Goal: Transaction & Acquisition: Book appointment/travel/reservation

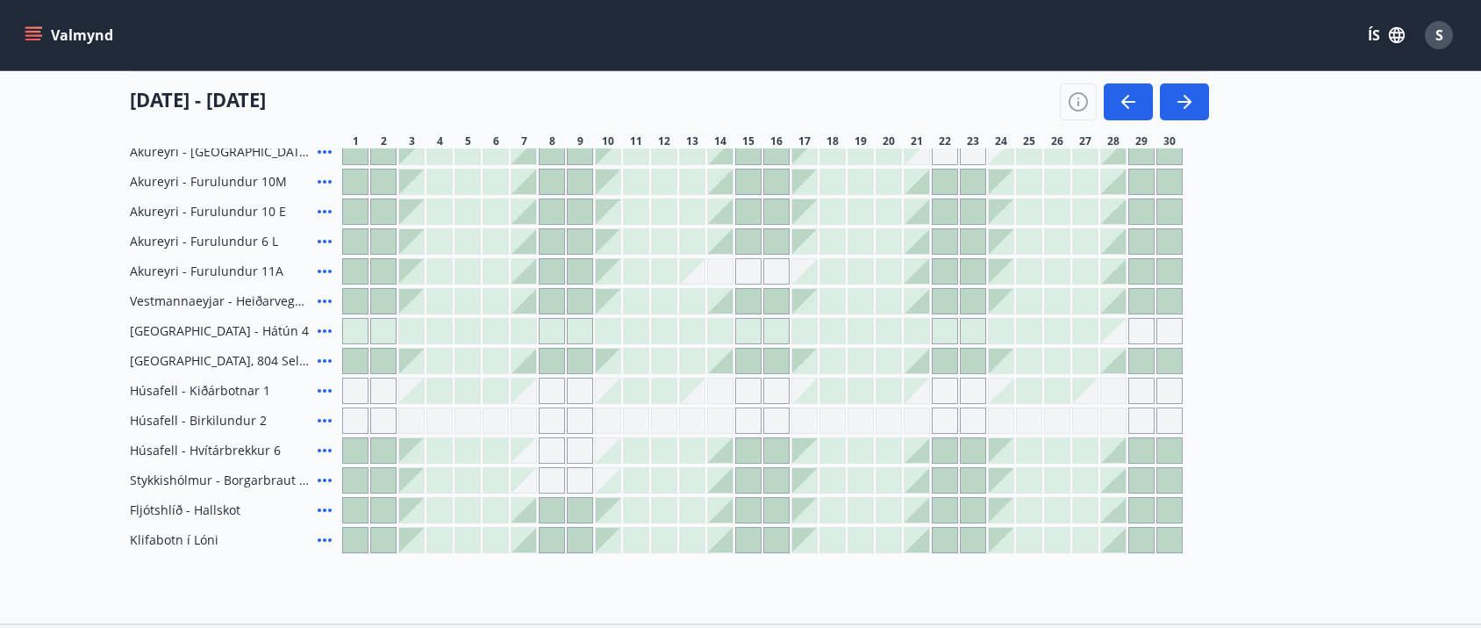
scroll to position [736, 0]
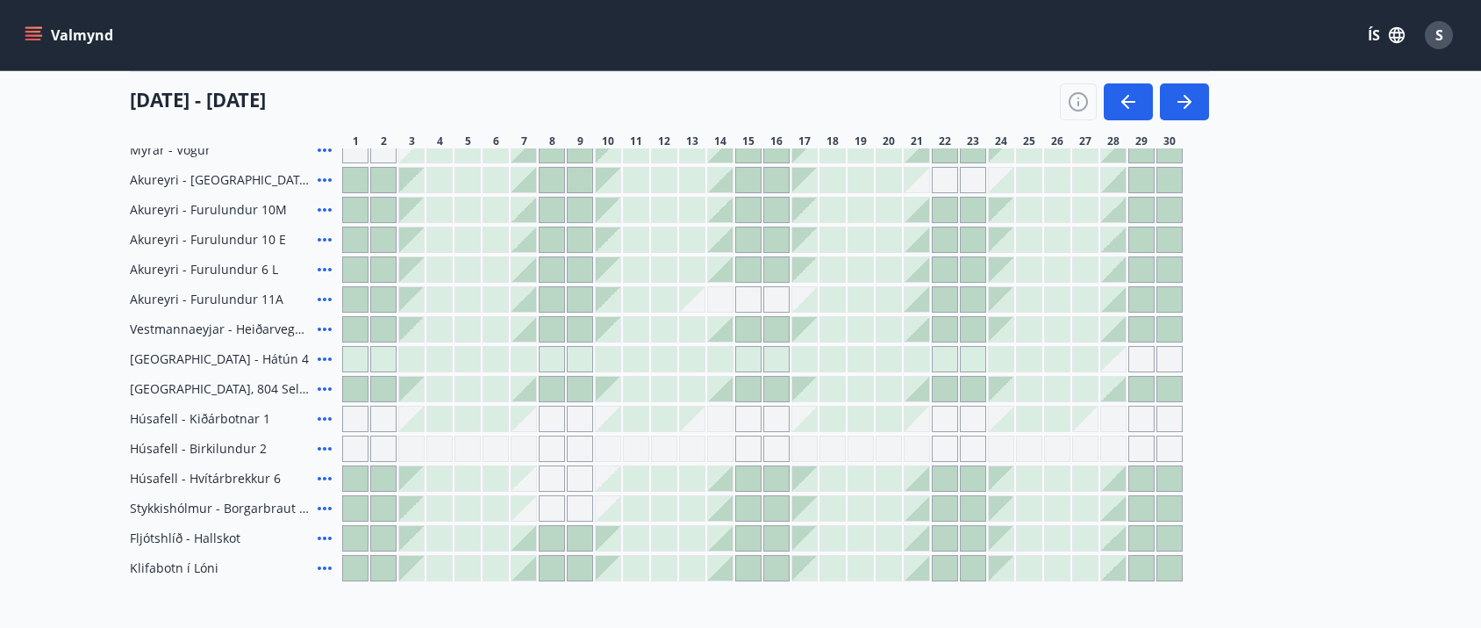
scroll to position [729, 0]
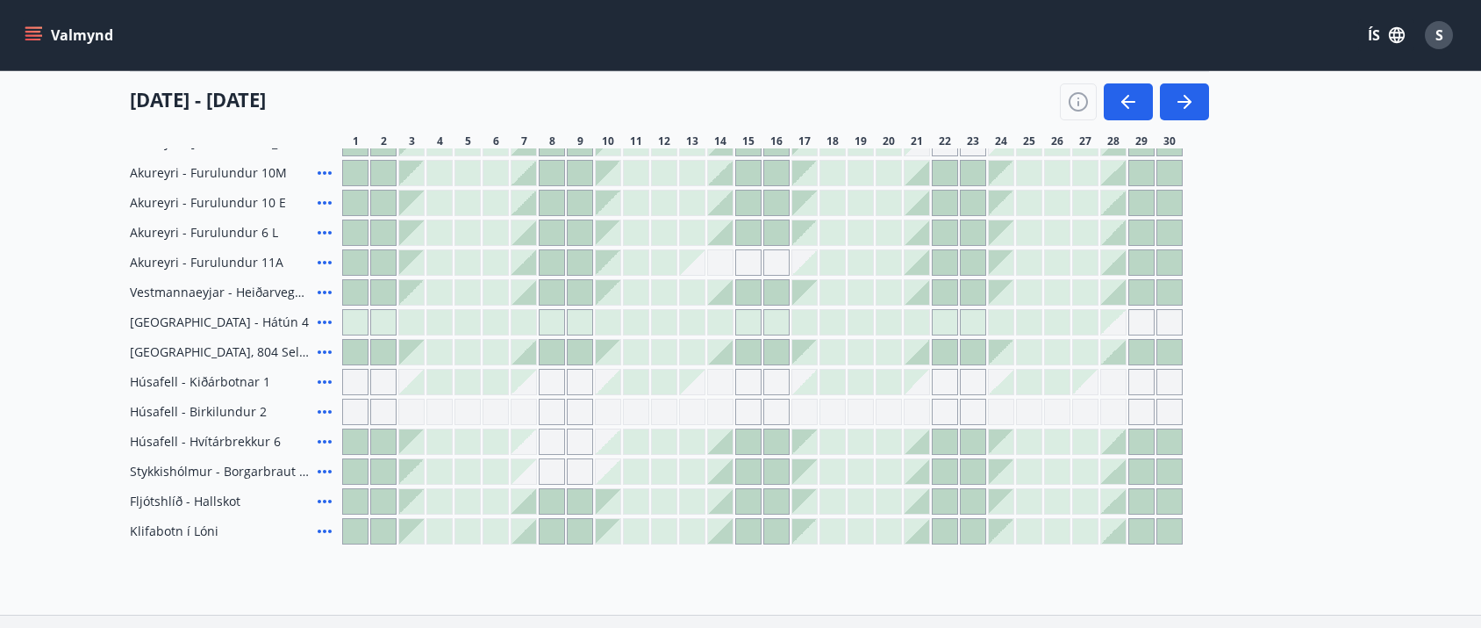
click at [211, 417] on span "Húsafell - Birkilundur 2" at bounding box center [198, 412] width 137 height 18
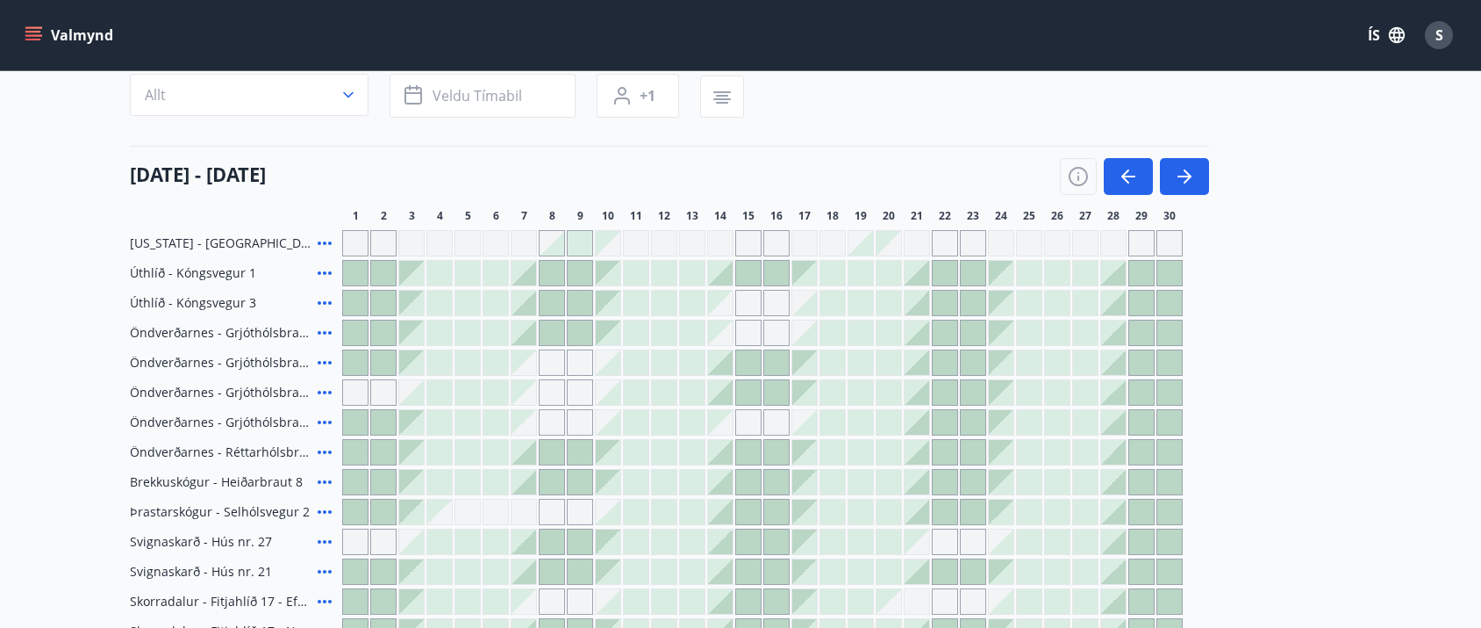
scroll to position [149, 0]
click at [1141, 178] on button "button" at bounding box center [1128, 179] width 49 height 37
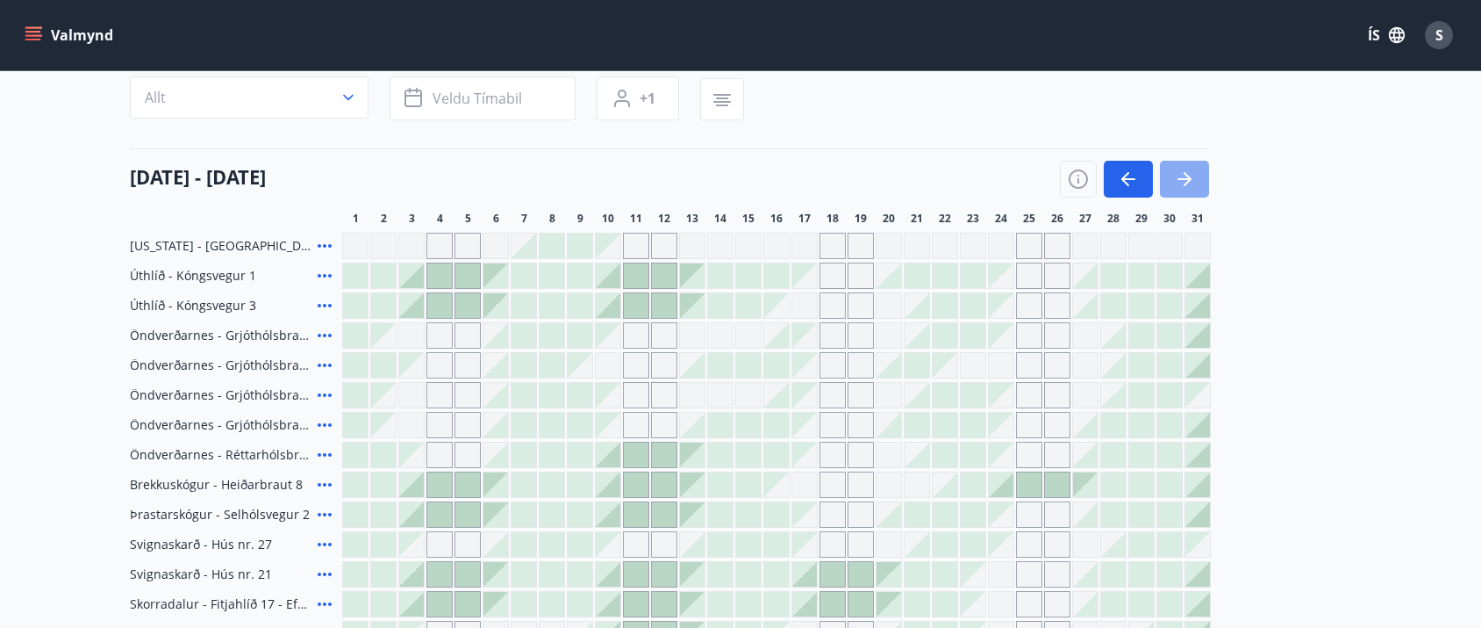
click at [1194, 185] on icon "button" at bounding box center [1184, 179] width 21 height 21
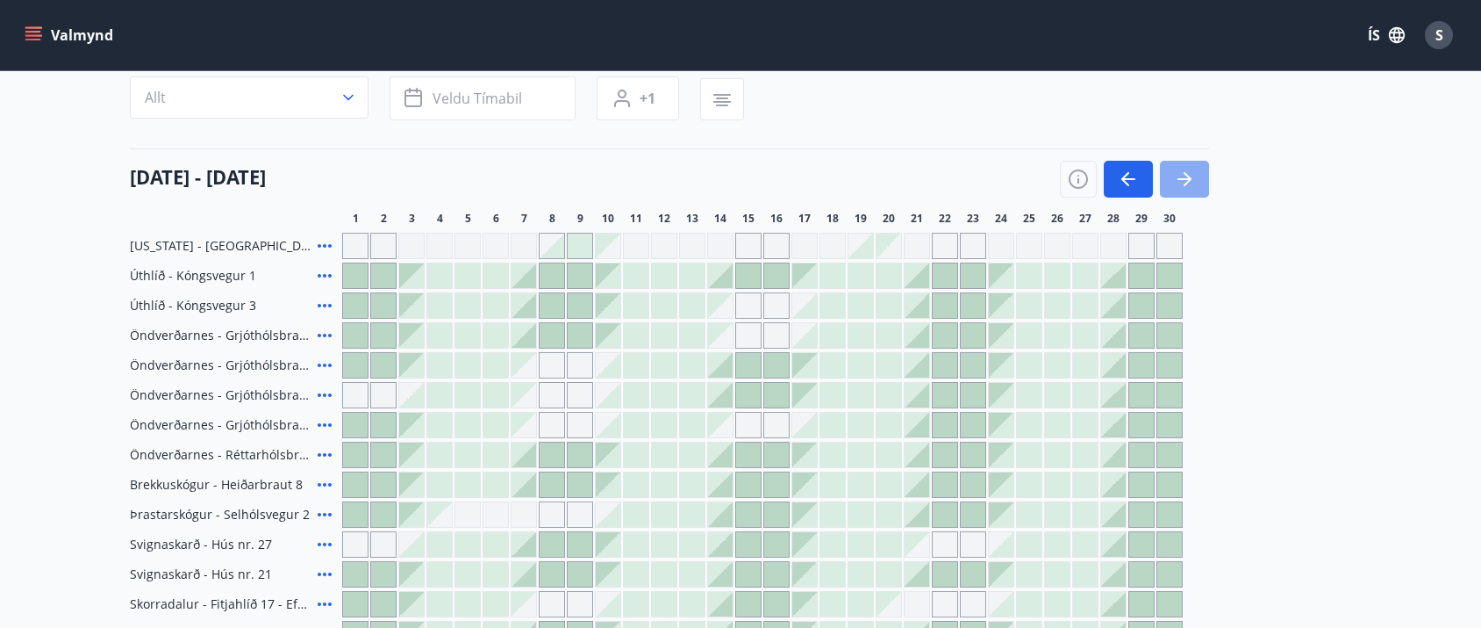
click at [1194, 185] on icon "button" at bounding box center [1184, 179] width 21 height 21
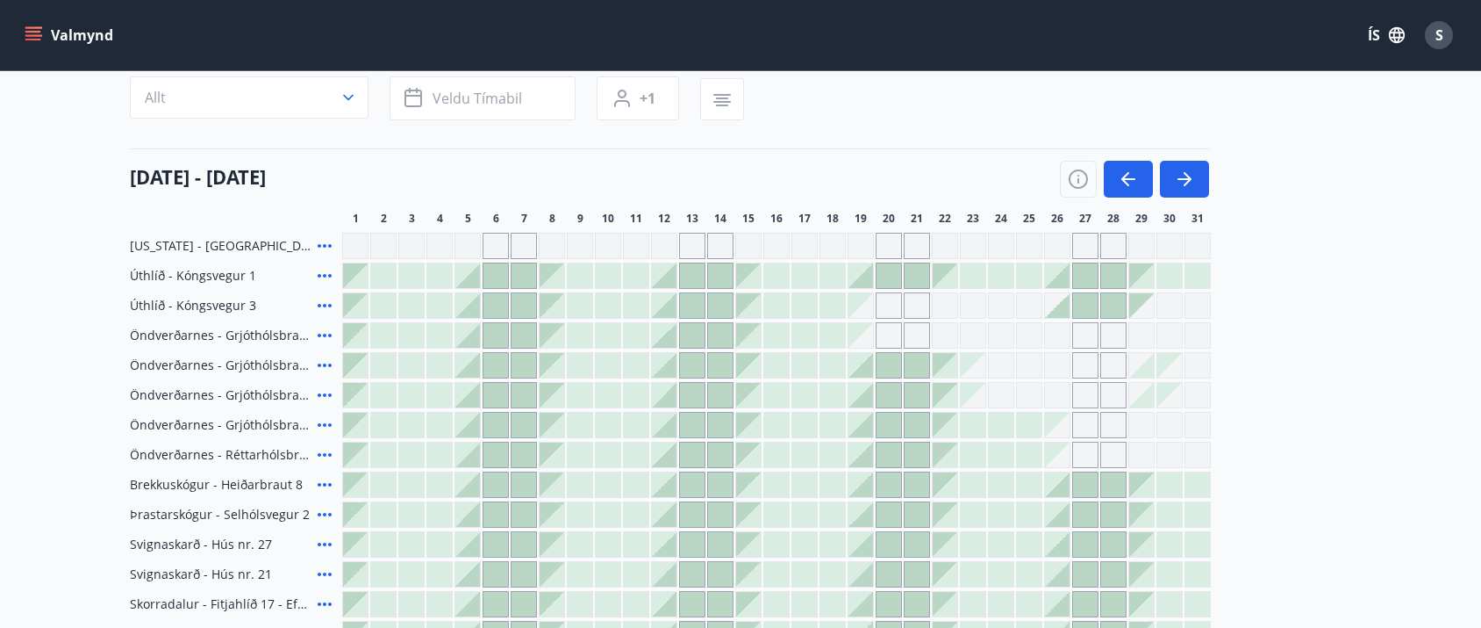
drag, startPoint x: 867, startPoint y: 248, endPoint x: 1488, endPoint y: 178, distance: 624.5
click at [868, 248] on div "Gráir dagar eru ekki bókanlegir" at bounding box center [861, 246] width 26 height 26
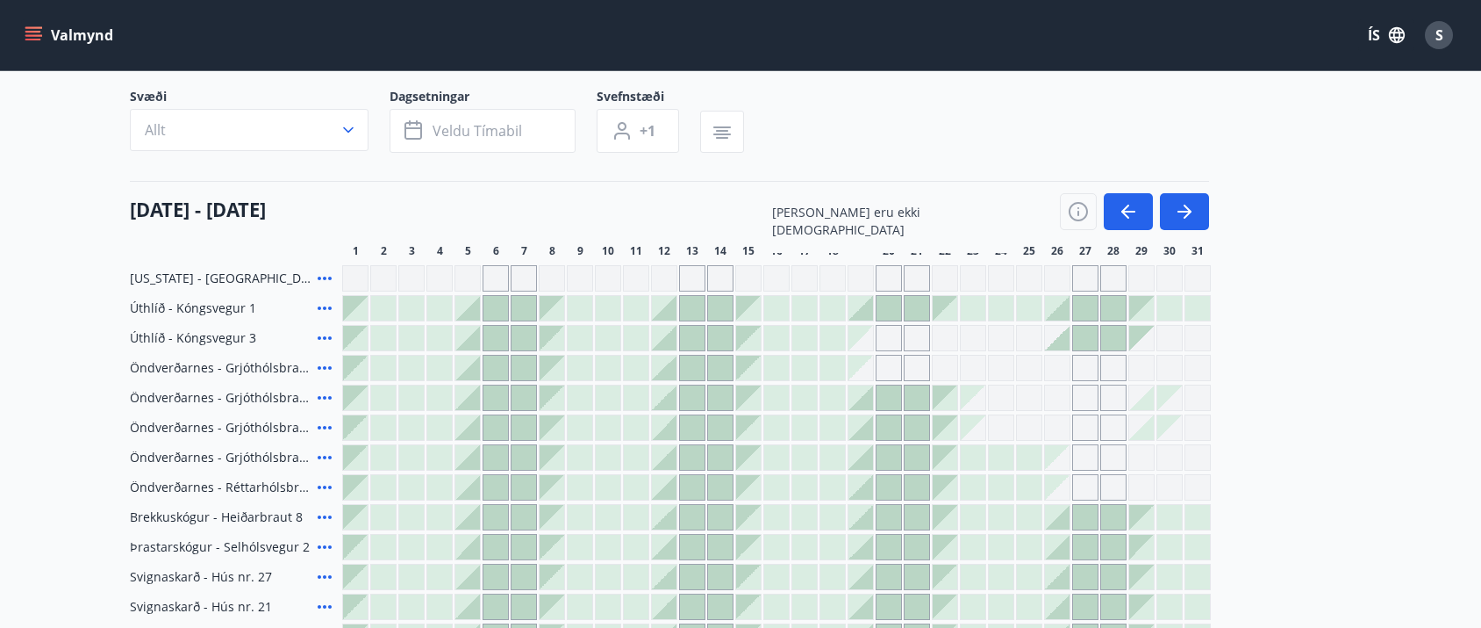
scroll to position [90, 0]
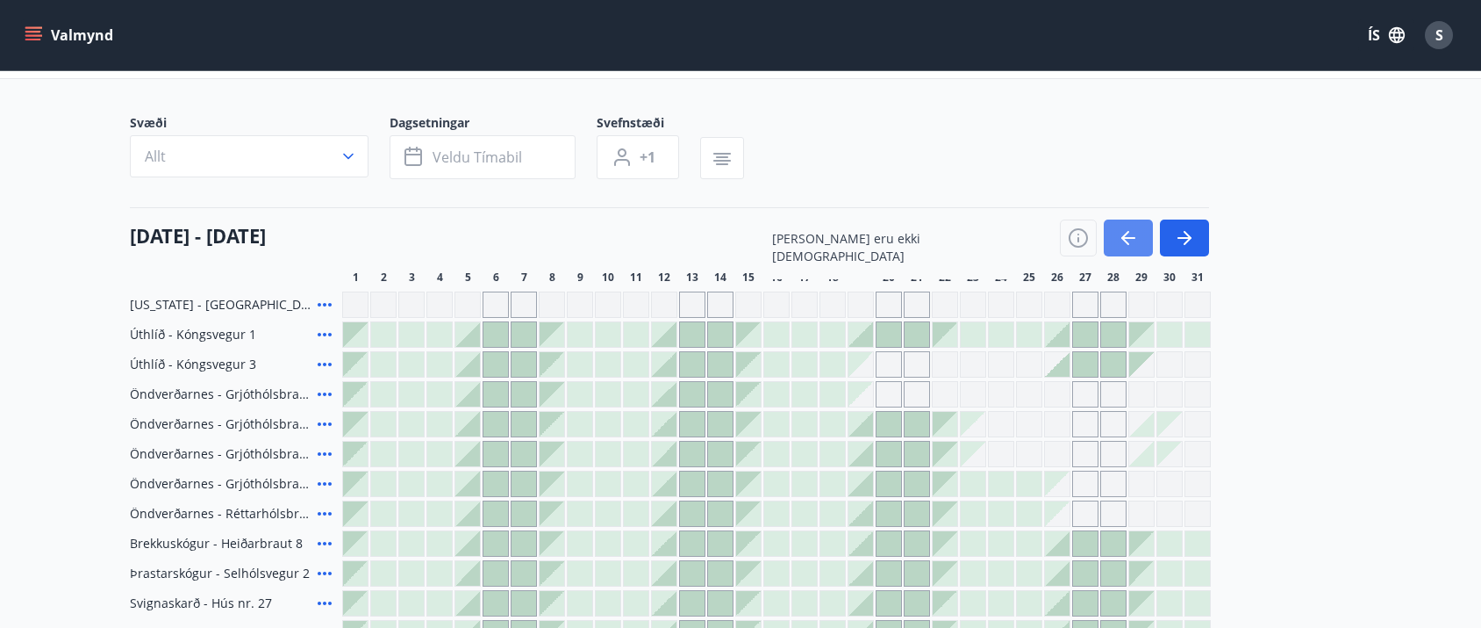
click at [1129, 242] on icon "button" at bounding box center [1128, 237] width 21 height 21
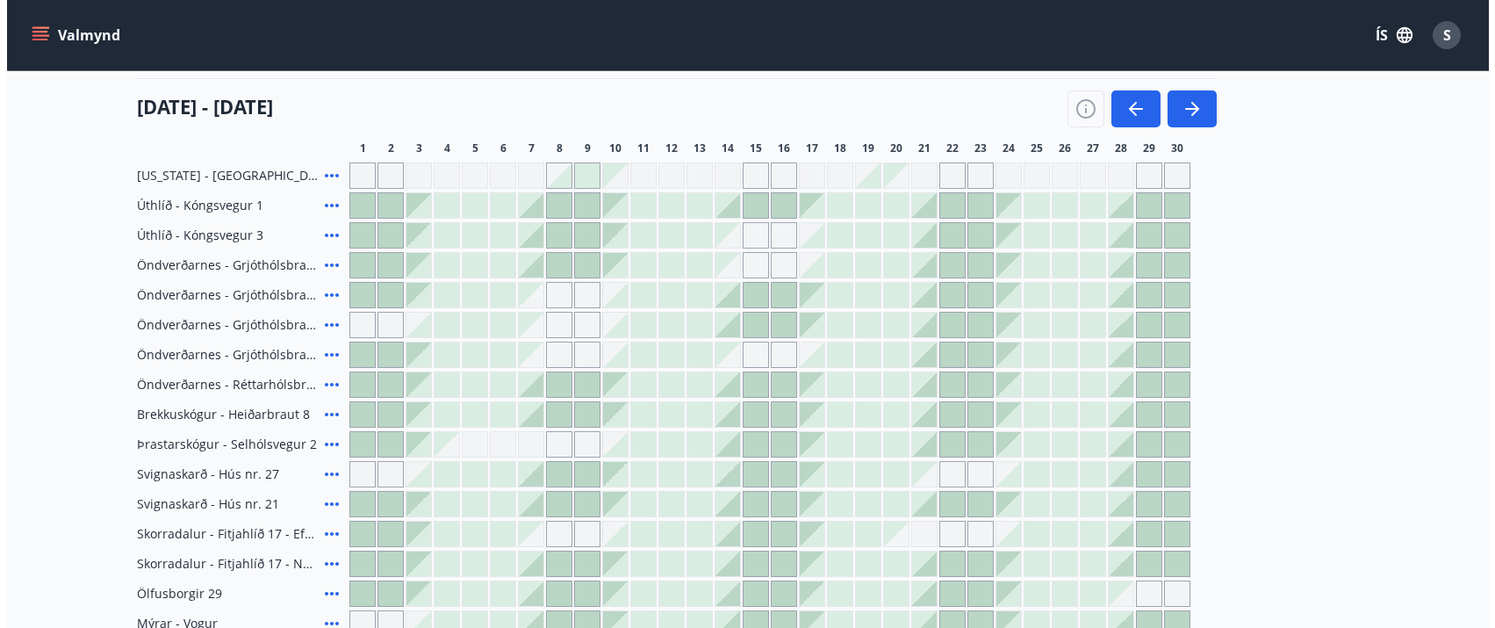
scroll to position [209, 0]
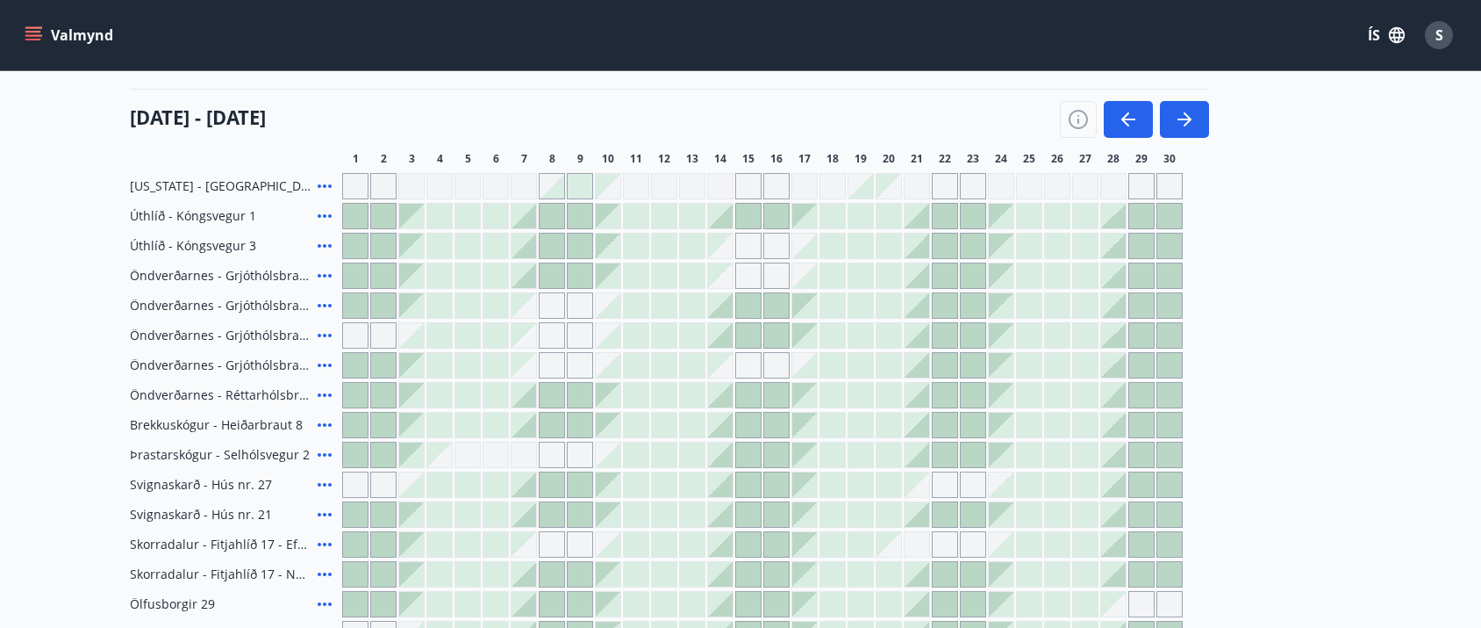
click at [886, 312] on div at bounding box center [889, 305] width 25 height 25
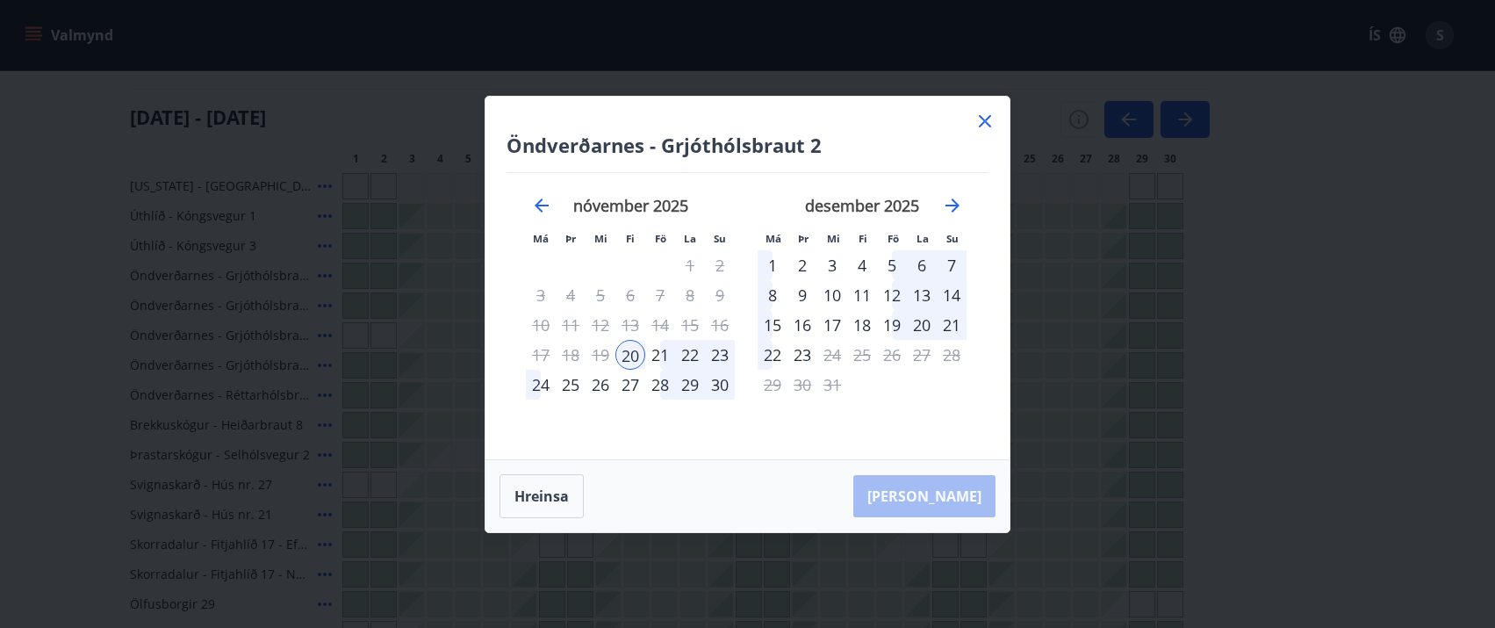
click at [722, 356] on div "23" at bounding box center [720, 355] width 30 height 30
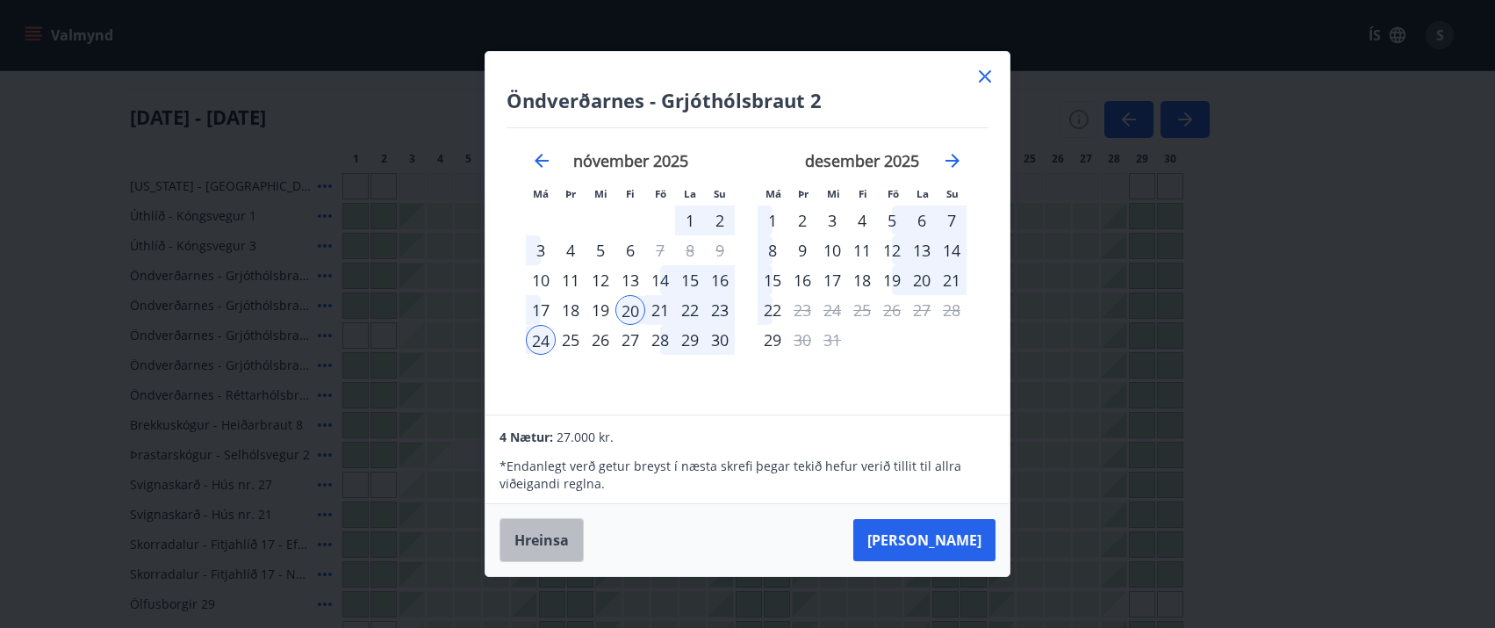
click at [552, 542] on button "Hreinsa" at bounding box center [541, 540] width 84 height 44
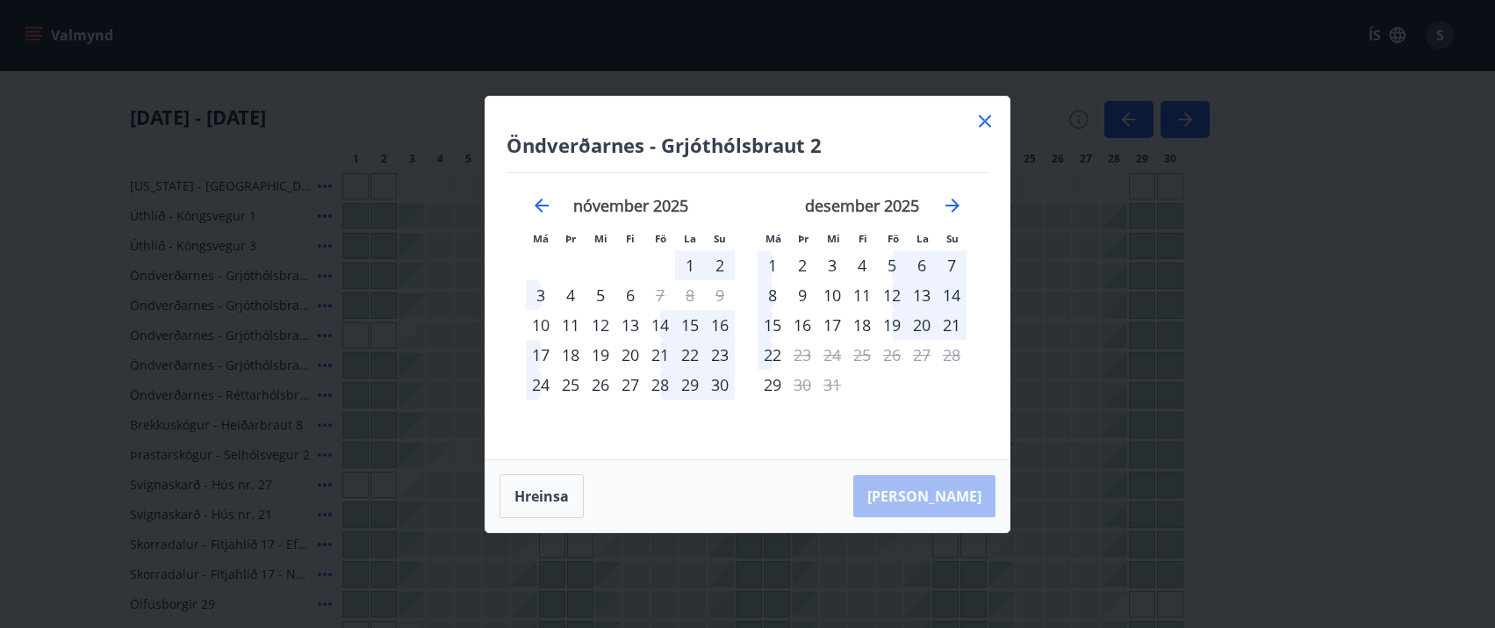
click at [635, 384] on div "27" at bounding box center [630, 384] width 30 height 30
click at [726, 384] on div "30" at bounding box center [720, 384] width 30 height 30
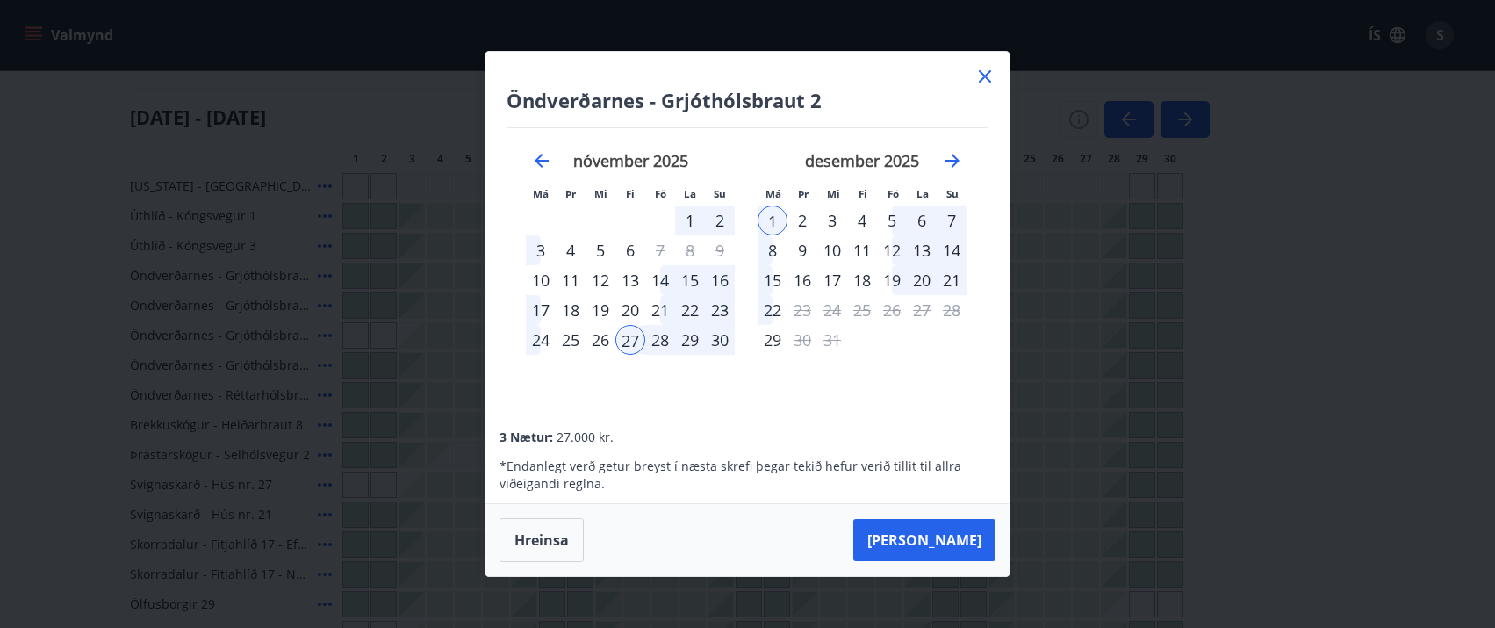
click at [537, 538] on button "Hreinsa" at bounding box center [541, 540] width 84 height 44
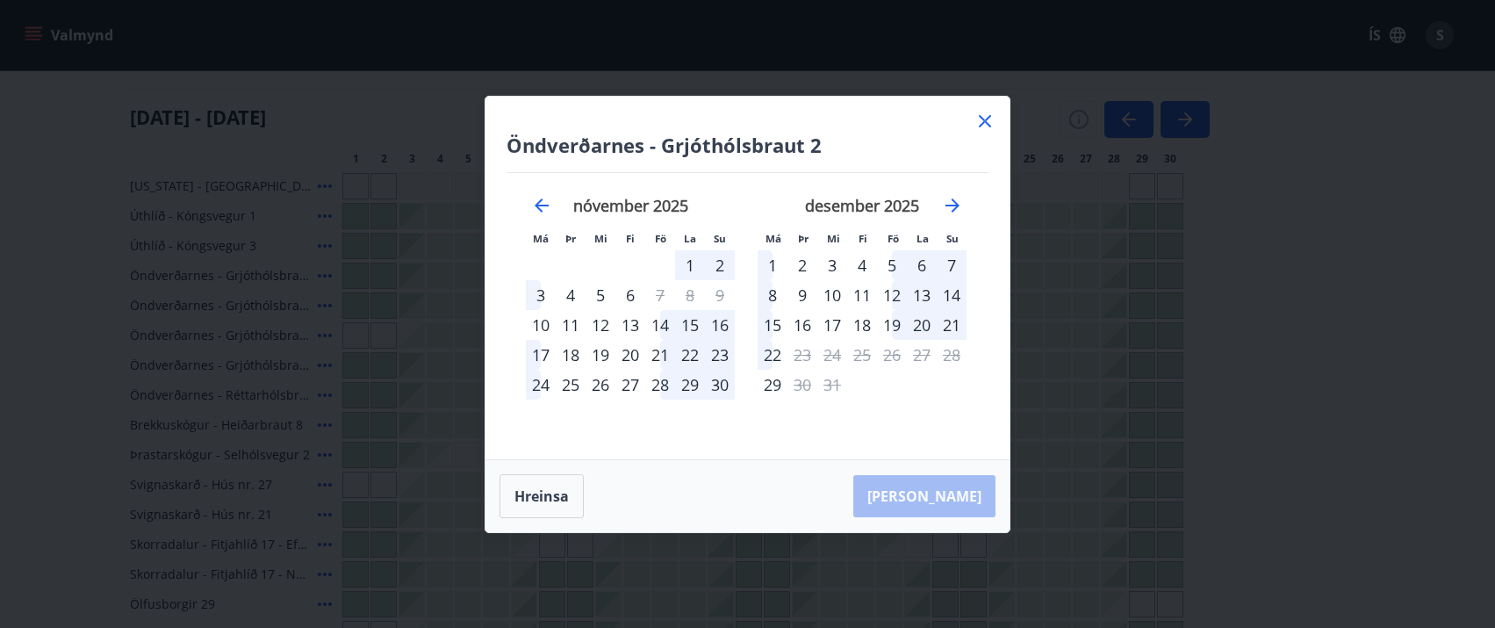
click at [864, 295] on div "11" at bounding box center [862, 295] width 30 height 30
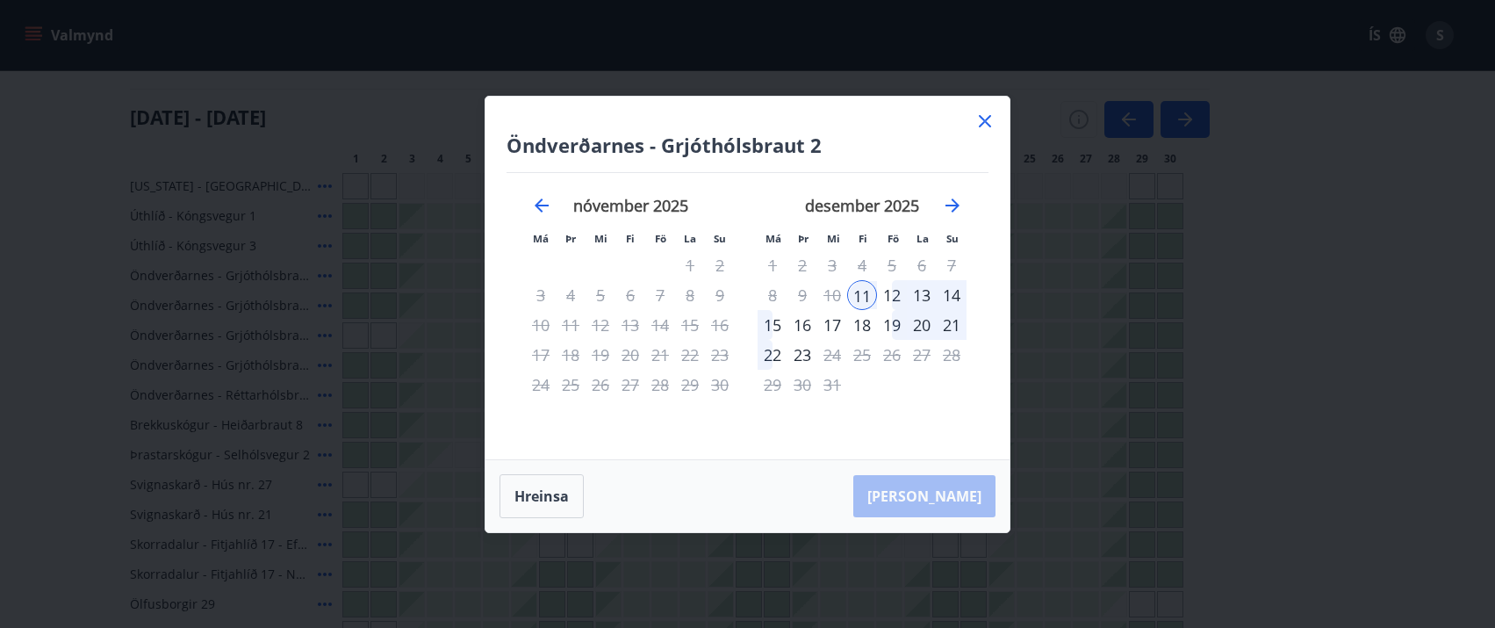
click at [956, 298] on div "14" at bounding box center [951, 295] width 30 height 30
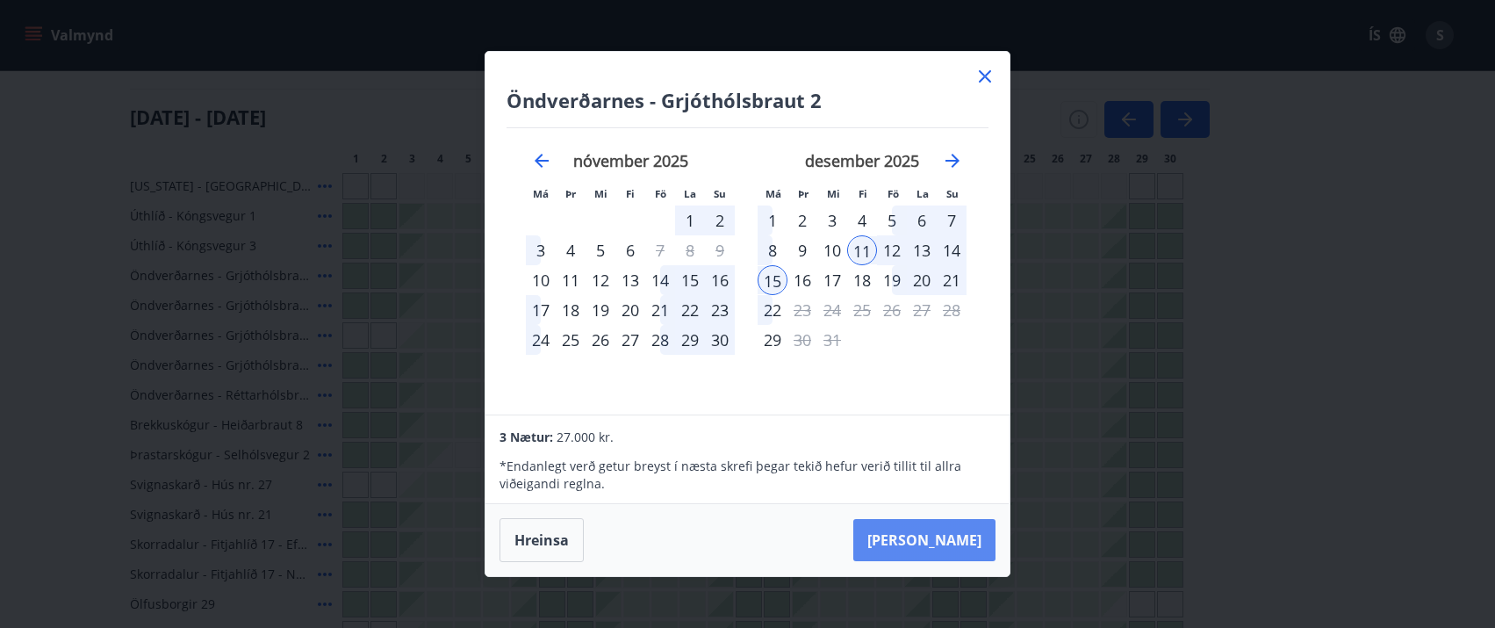
click at [956, 541] on button "[PERSON_NAME]" at bounding box center [924, 540] width 142 height 42
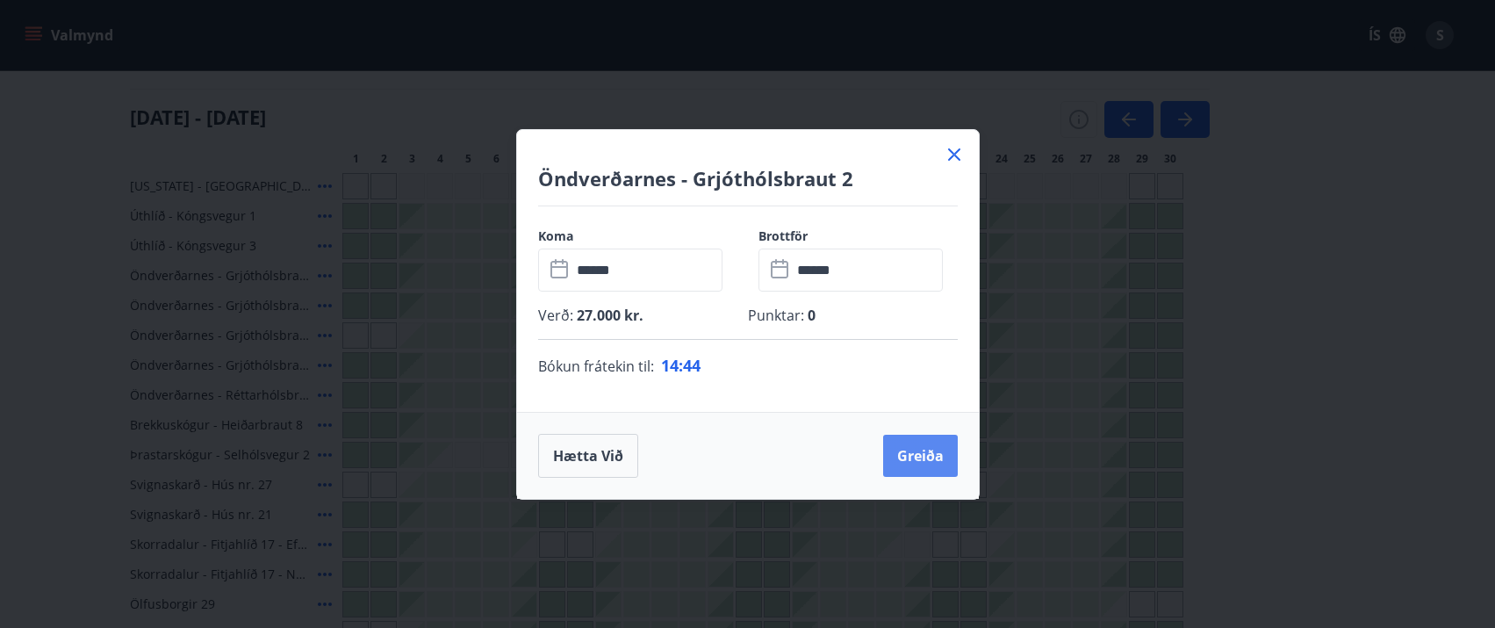
click at [915, 451] on button "Greiða" at bounding box center [920, 455] width 75 height 42
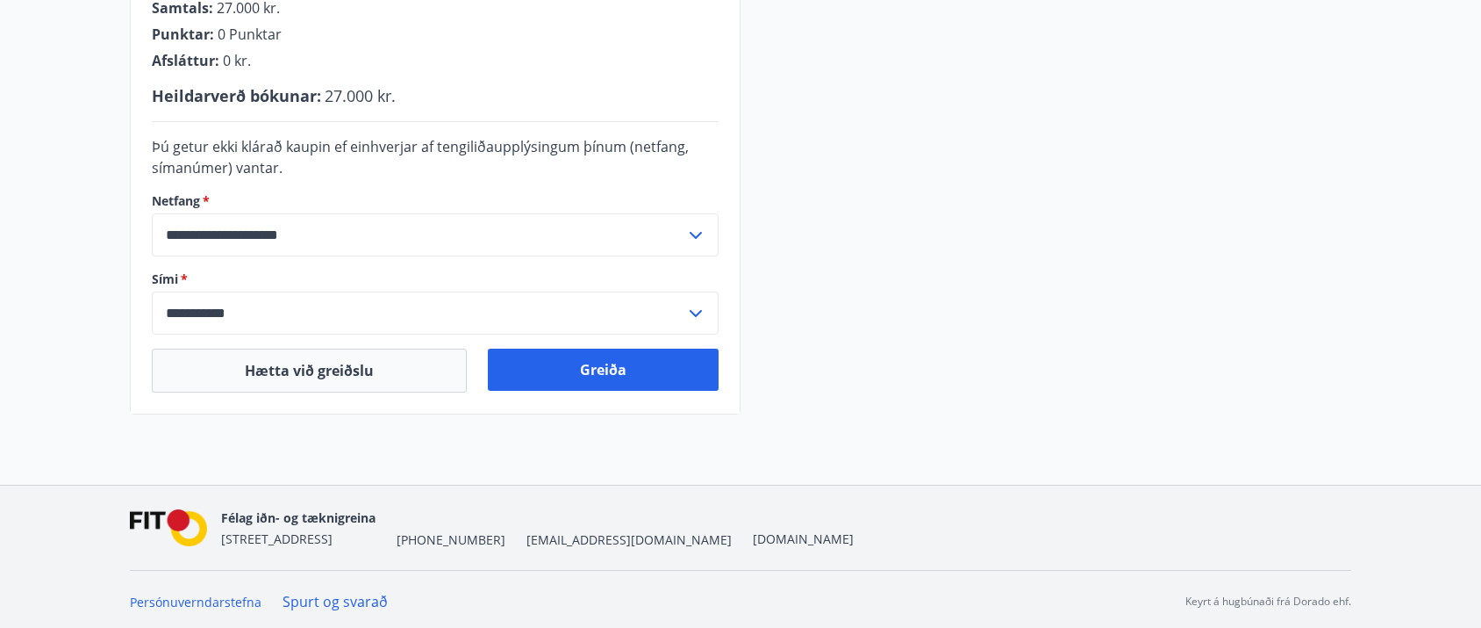
scroll to position [534, 0]
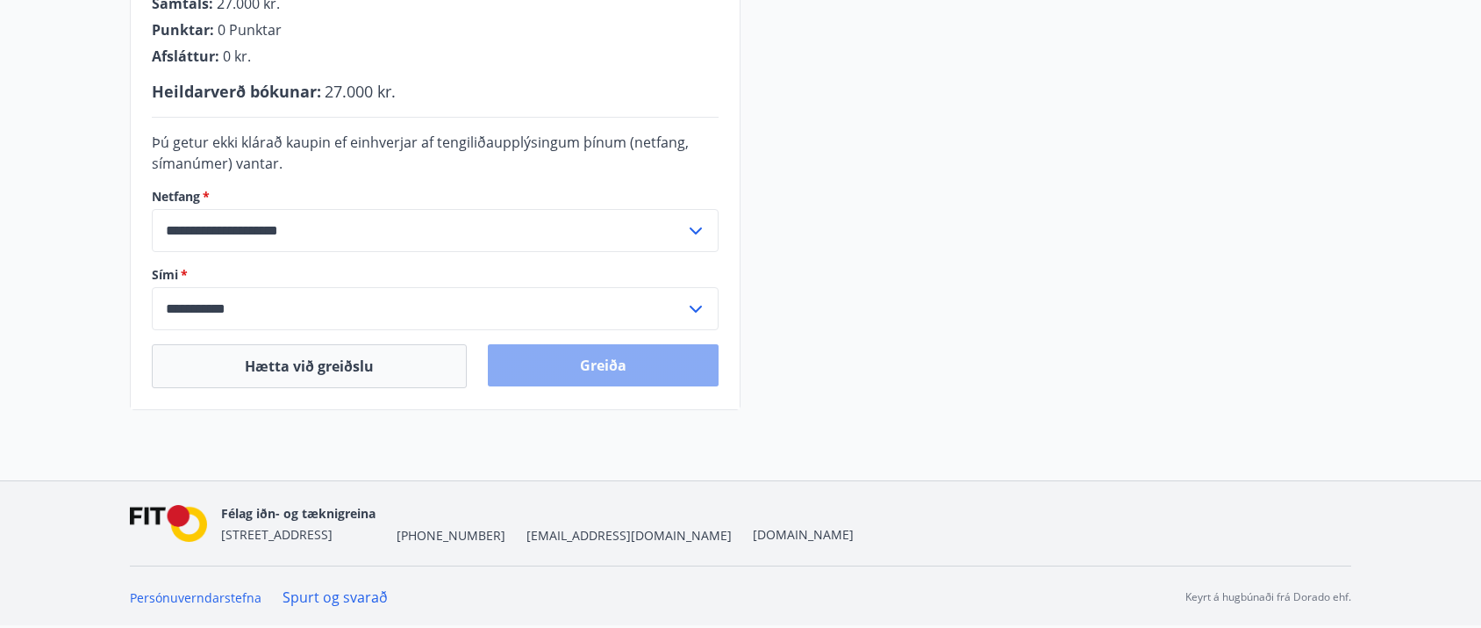
click at [604, 367] on button "Greiða" at bounding box center [603, 365] width 231 height 42
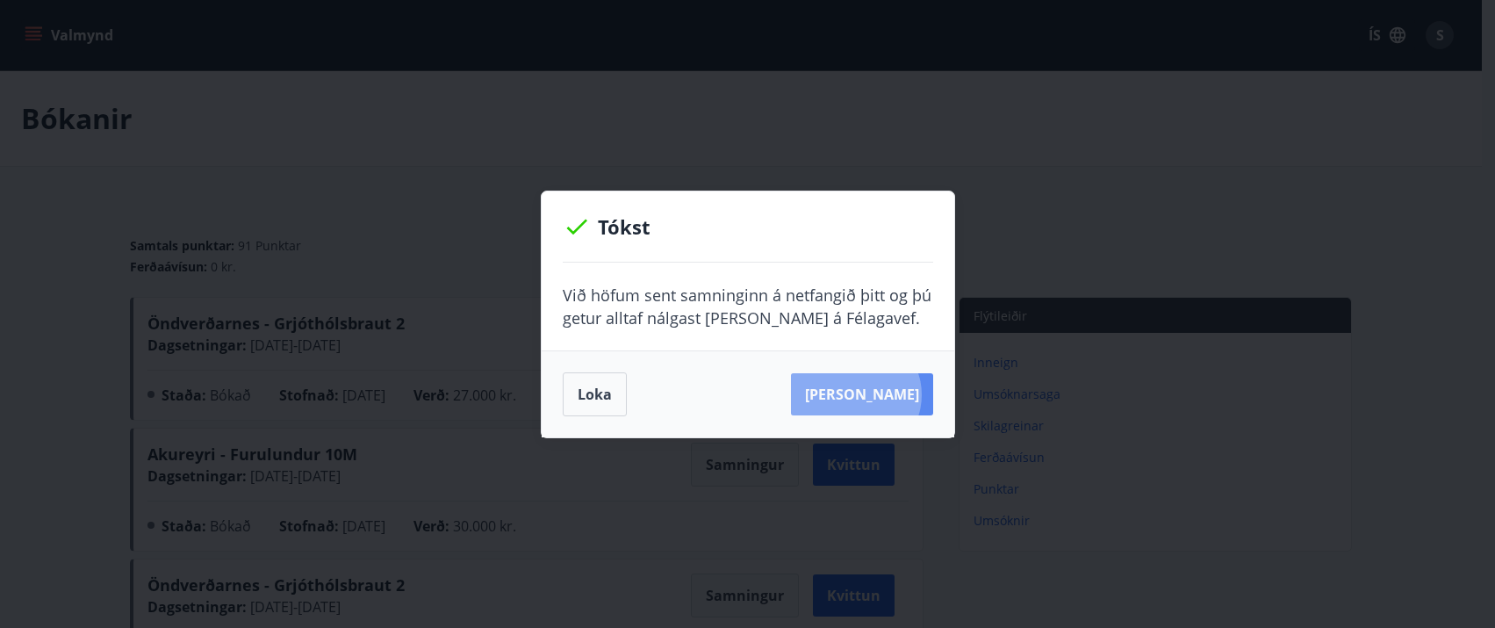
click at [883, 394] on button "Sjá samning" at bounding box center [862, 394] width 142 height 42
click at [600, 402] on button "Loka" at bounding box center [595, 394] width 64 height 44
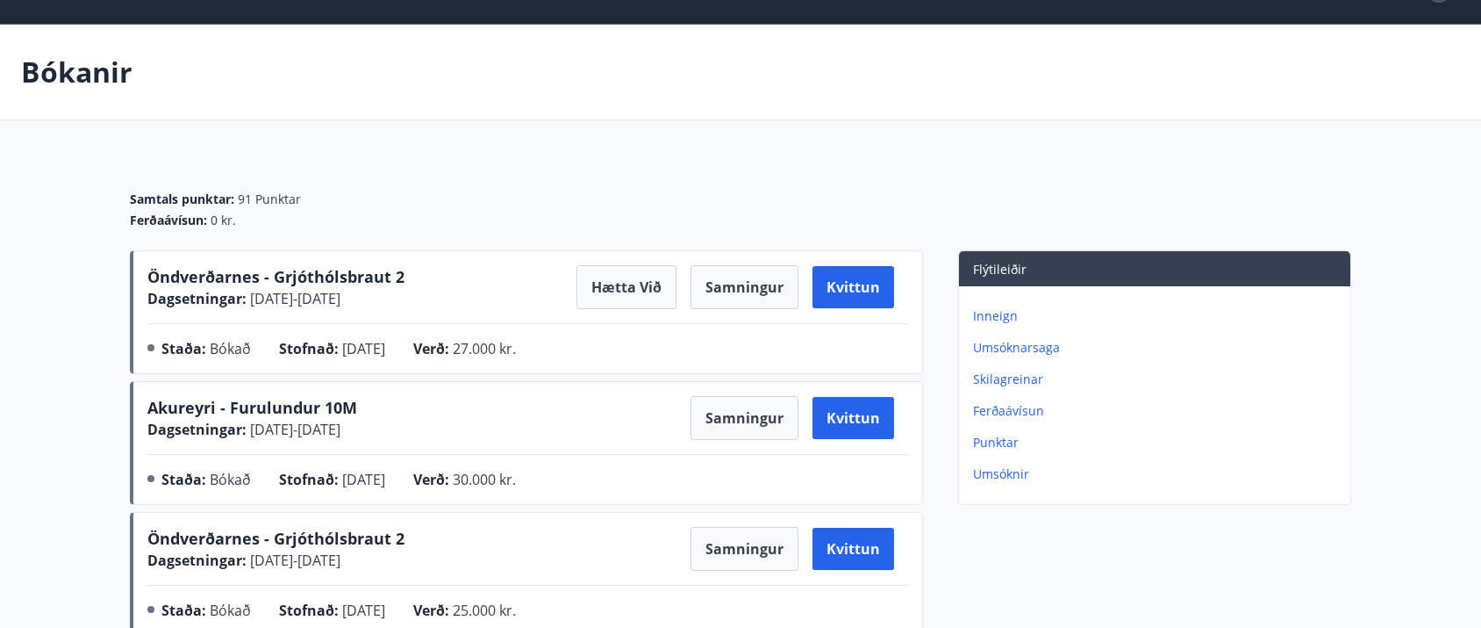
scroll to position [44, 0]
